Goal: Navigation & Orientation: Find specific page/section

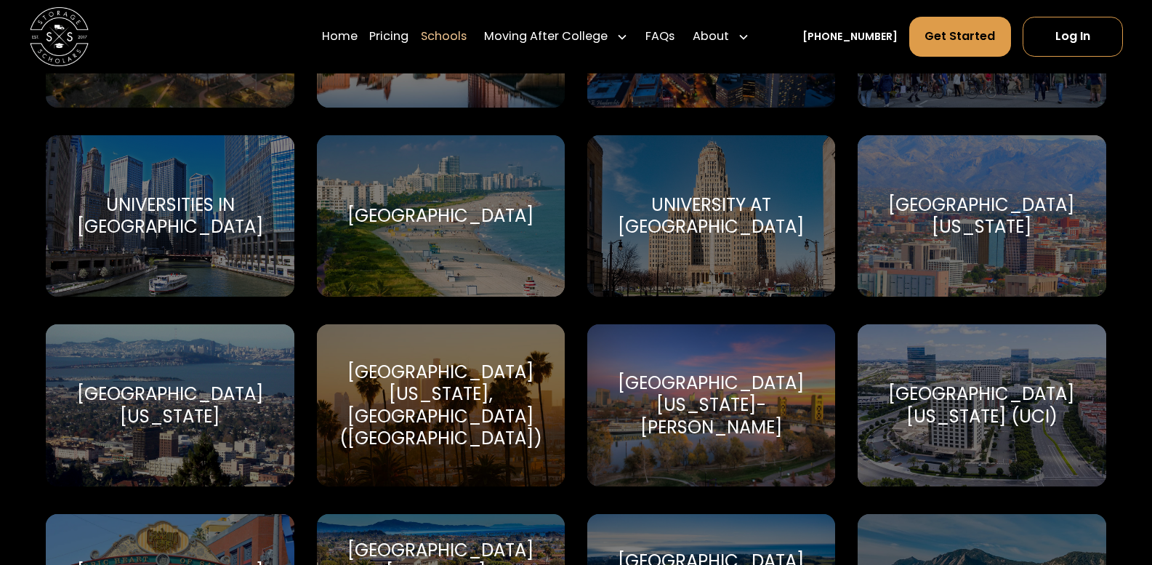
scroll to position [7828, 0]
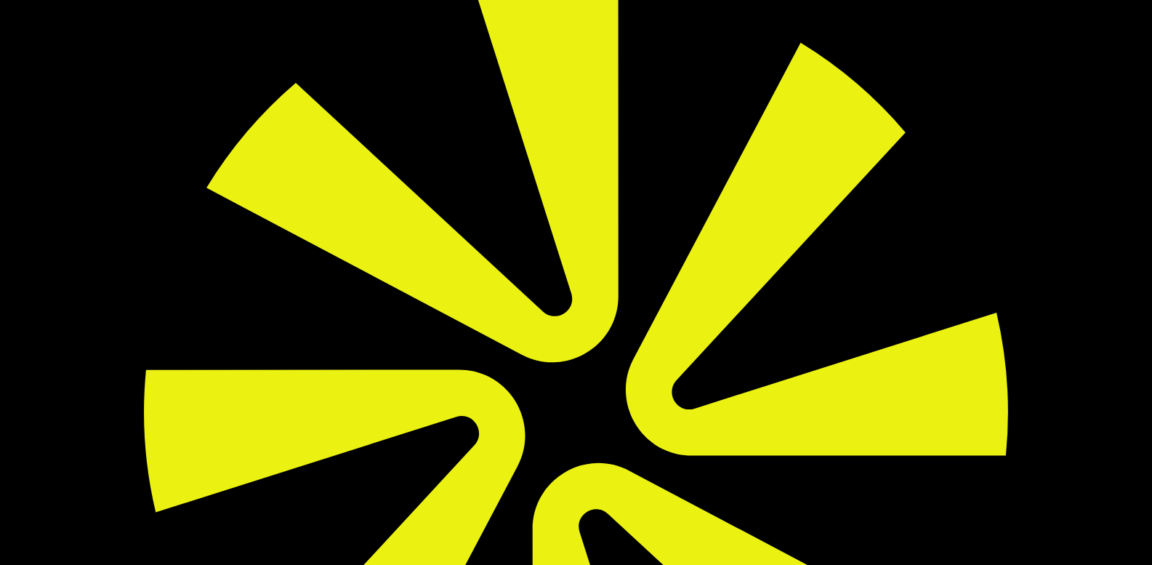
scroll to position [165, 0]
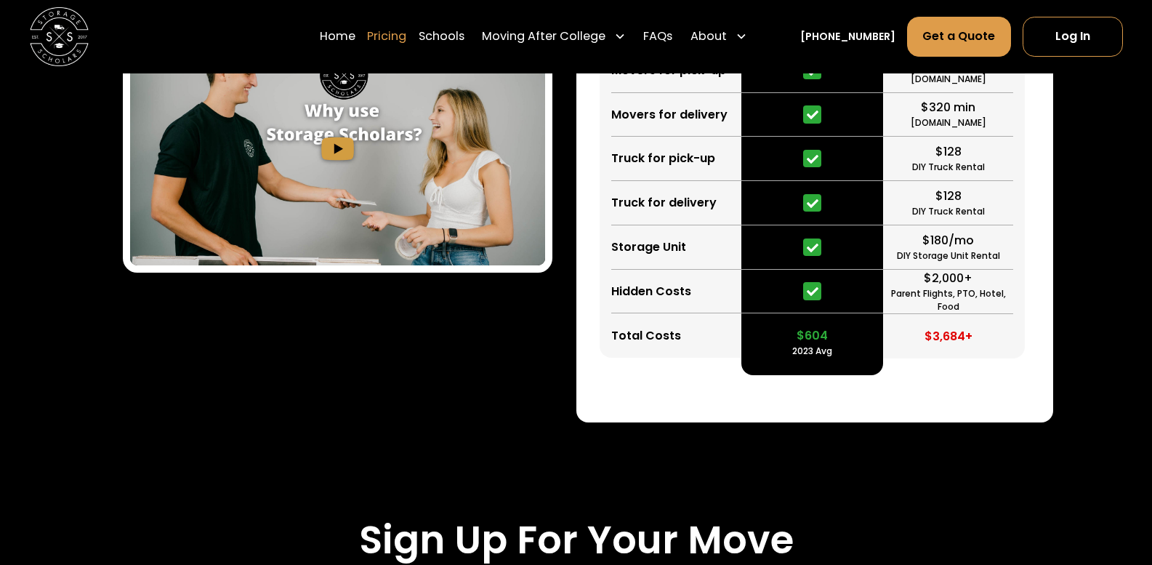
scroll to position [3673, 0]
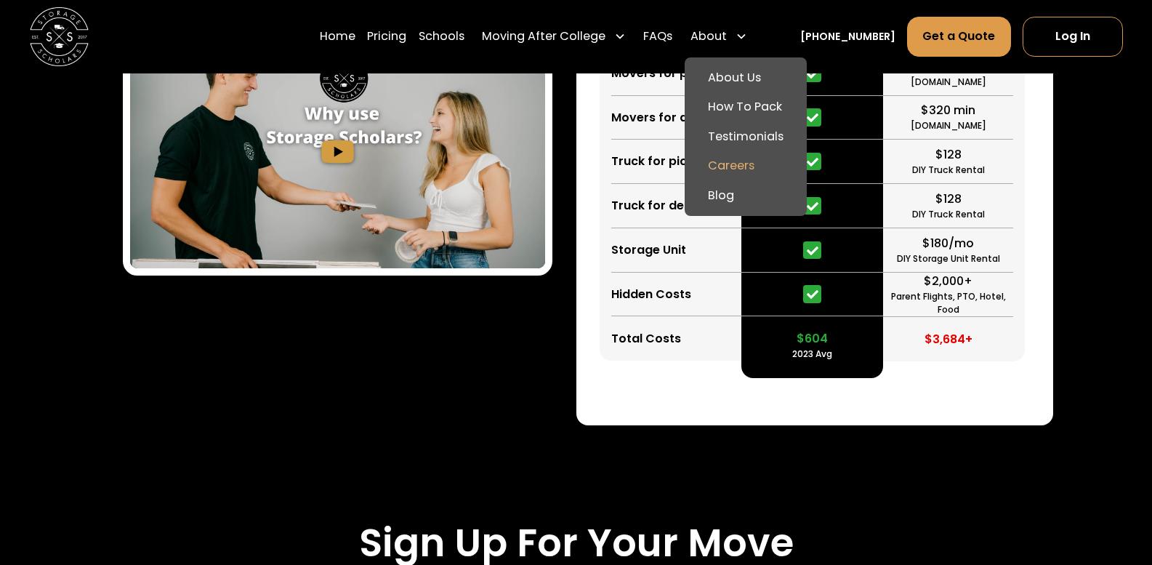
click at [758, 164] on link "Careers" at bounding box center [746, 166] width 111 height 29
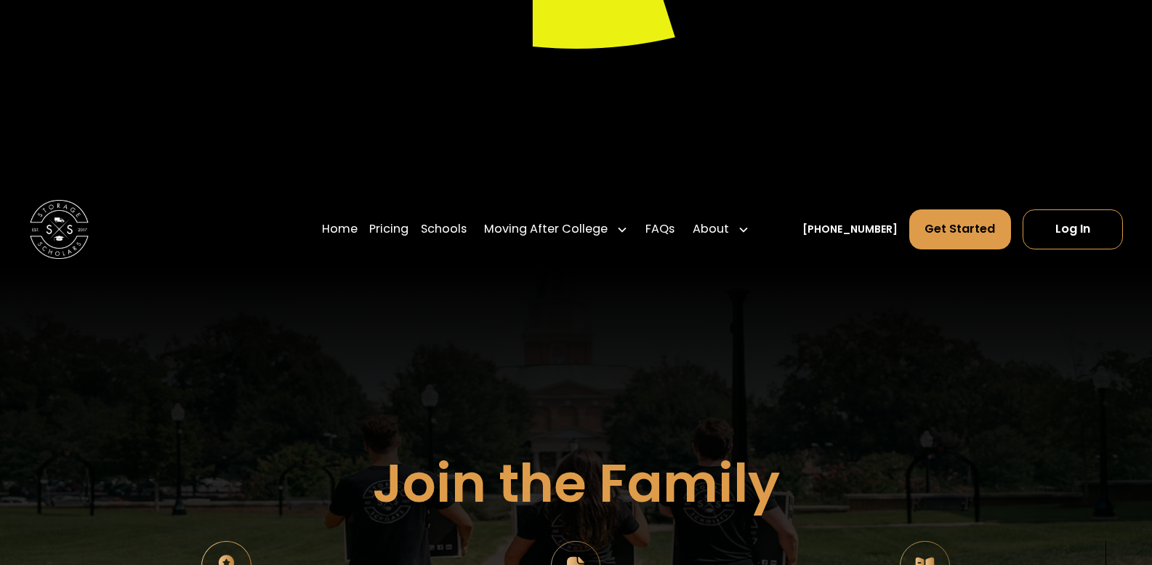
scroll to position [958, 0]
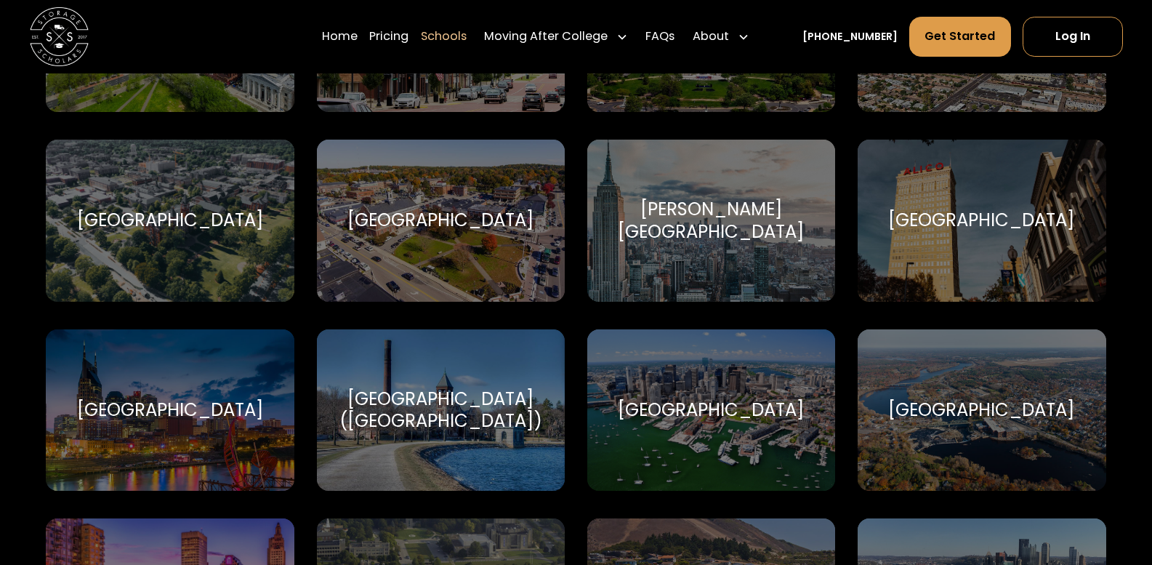
scroll to position [1950, 0]
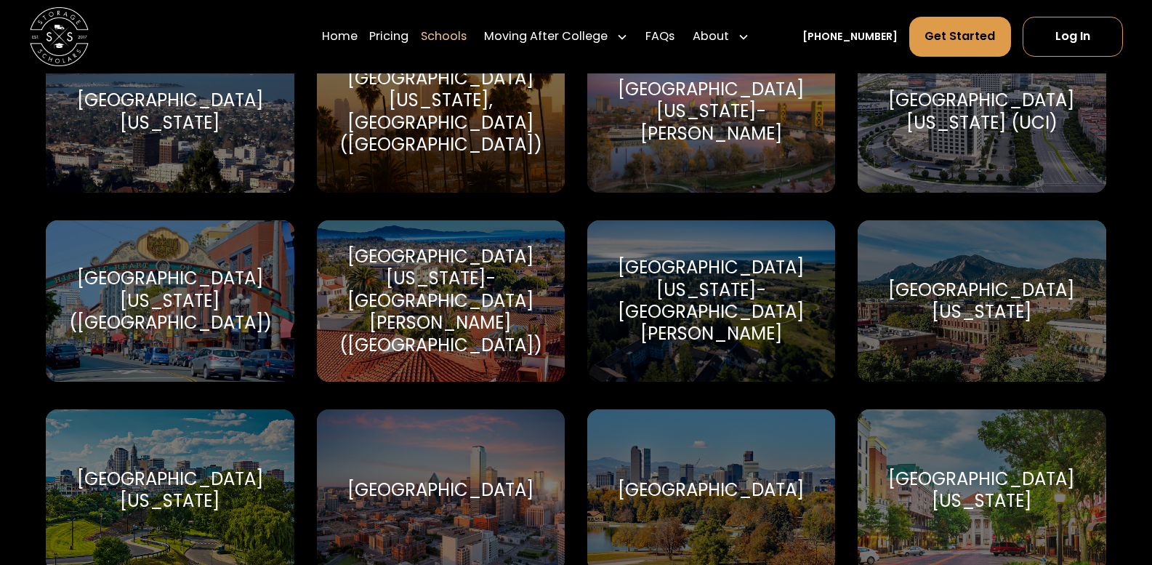
scroll to position [8113, 0]
